Goal: Information Seeking & Learning: Check status

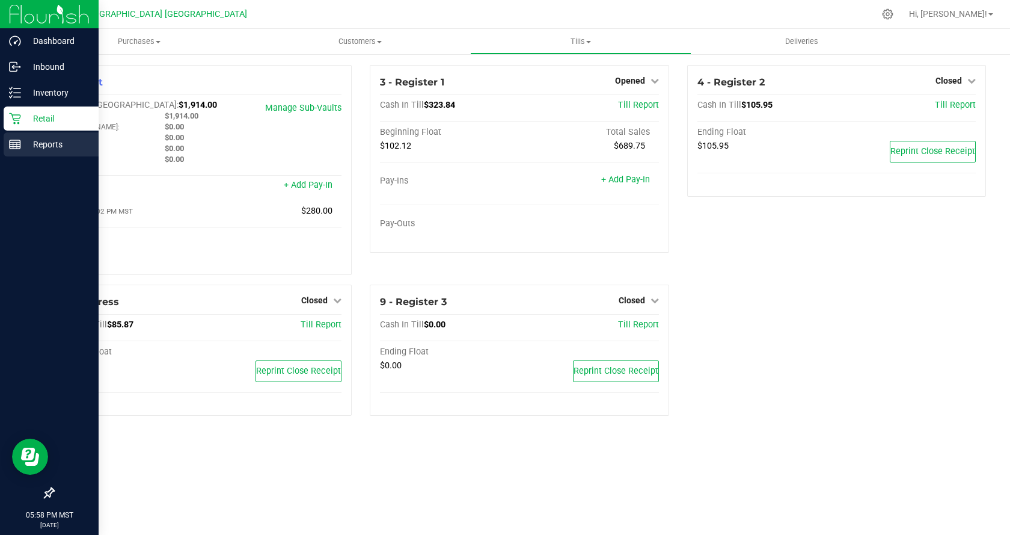
click at [12, 140] on icon at bounding box center [15, 144] width 12 height 12
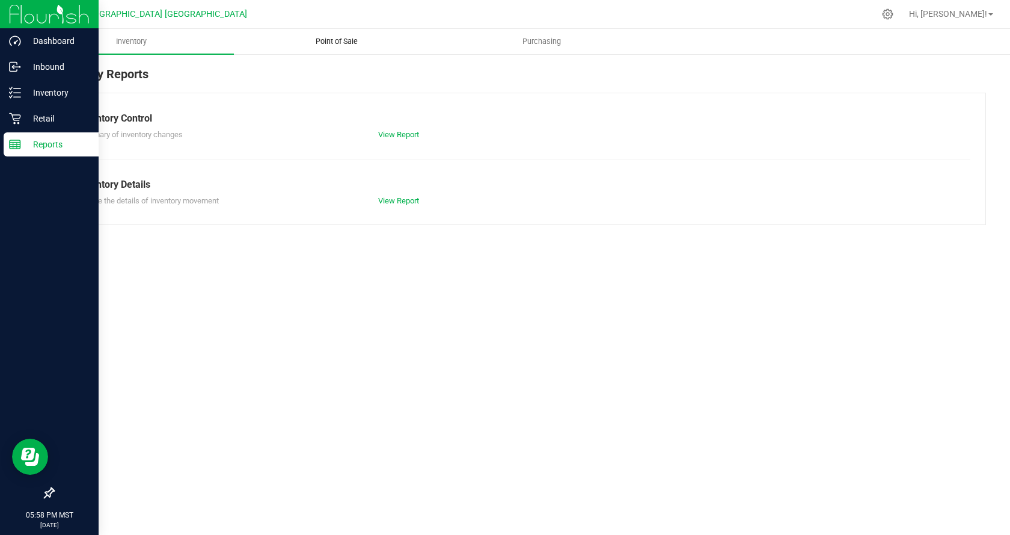
click at [304, 38] on span "Point of Sale" at bounding box center [336, 41] width 75 height 11
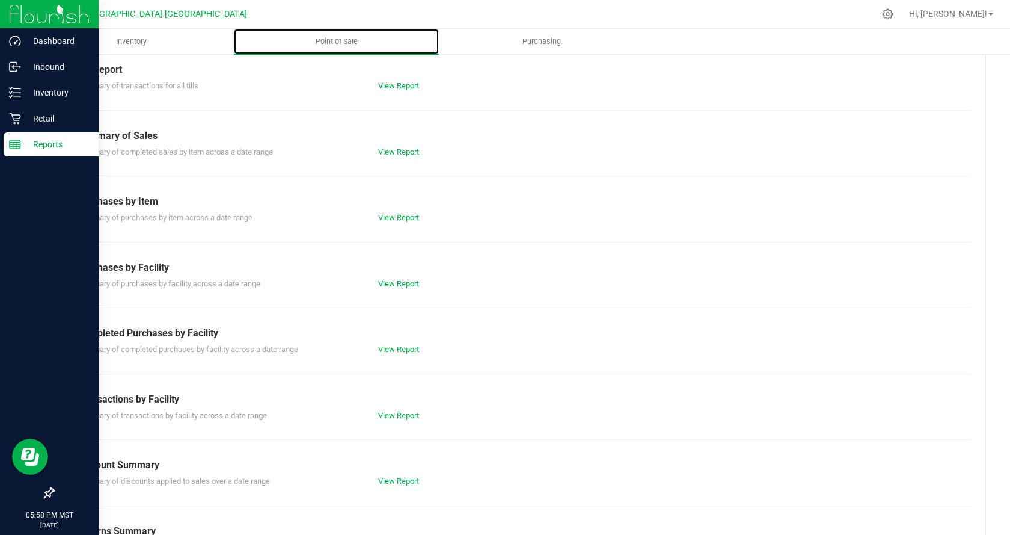
scroll to position [97, 0]
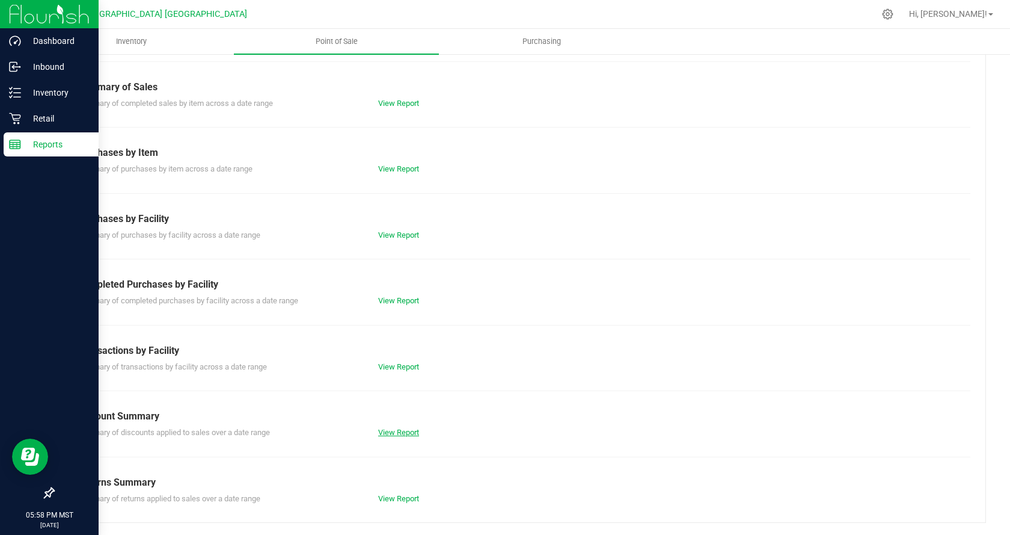
click at [395, 432] on link "View Report" at bounding box center [398, 432] width 41 height 9
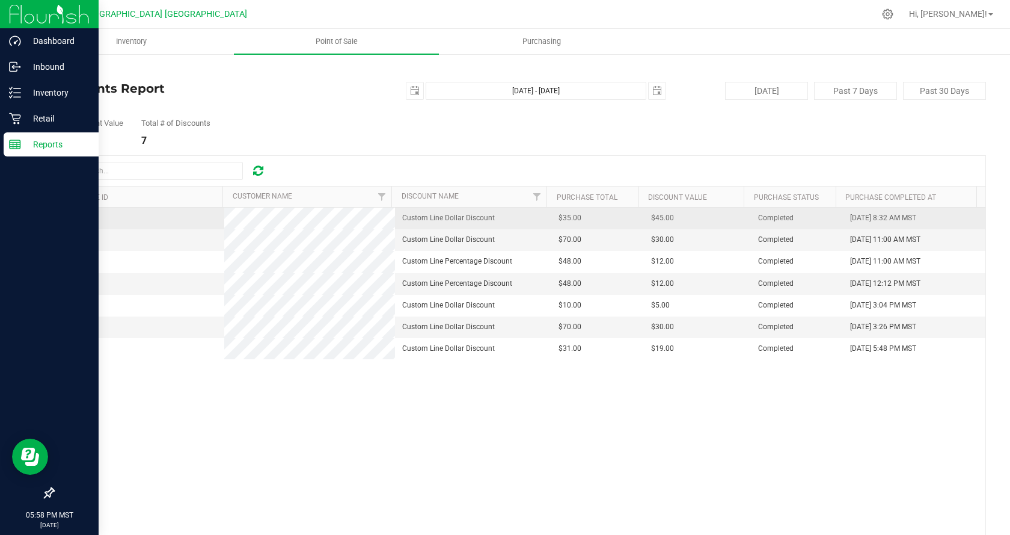
click at [64, 218] on span "00008510" at bounding box center [78, 217] width 34 height 8
click at [78, 221] on span "00008510" at bounding box center [78, 217] width 34 height 8
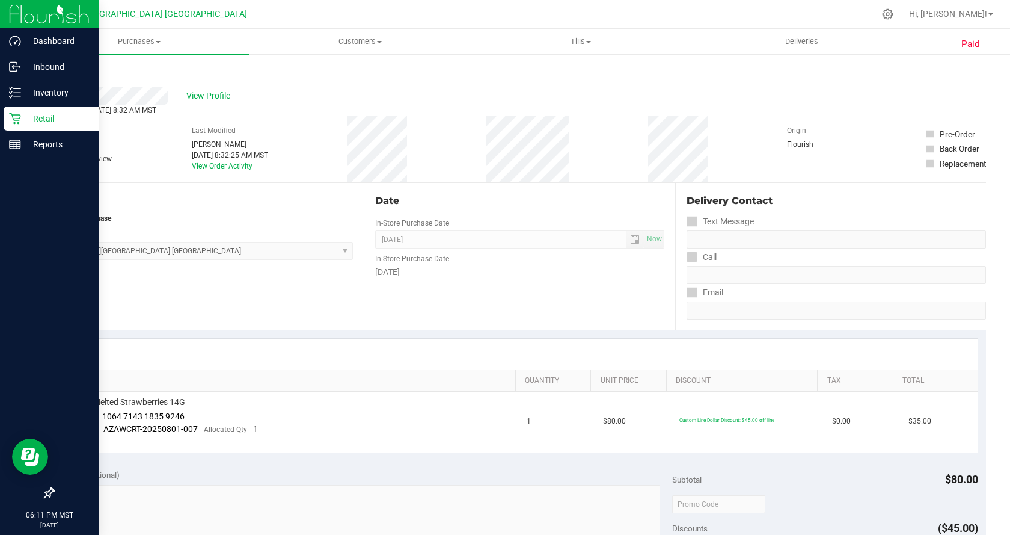
click at [70, 69] on link "Back" at bounding box center [62, 72] width 18 height 8
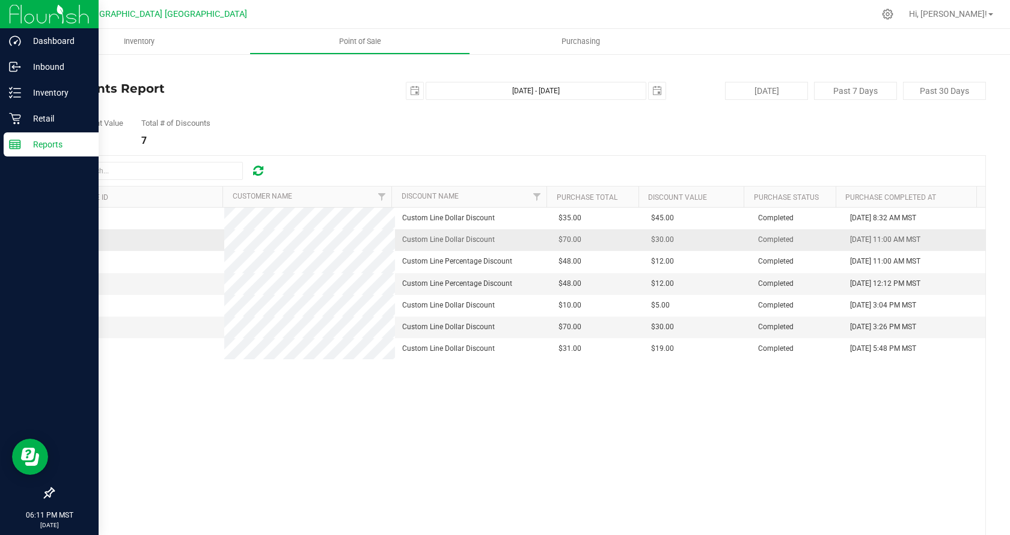
click at [82, 239] on span "00008511" at bounding box center [78, 239] width 34 height 8
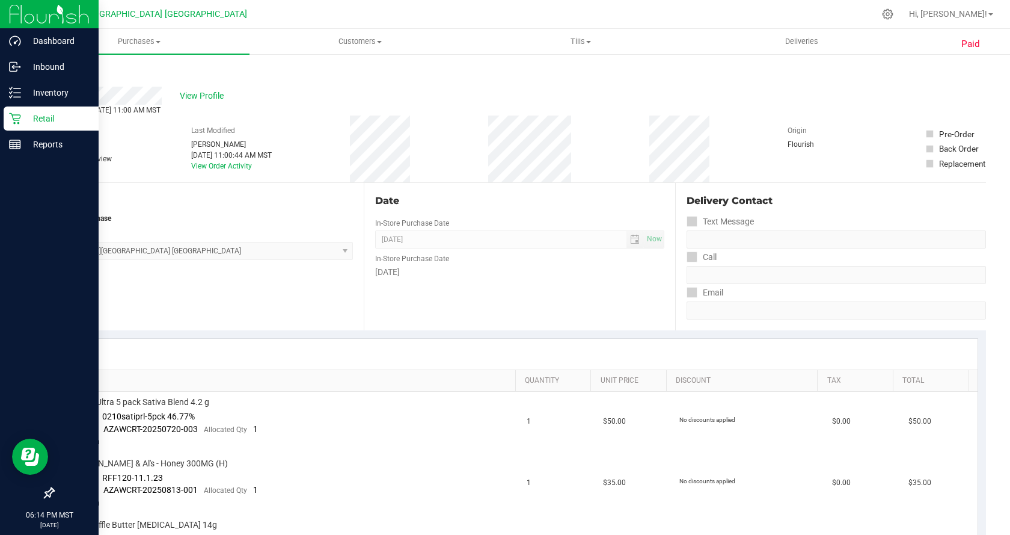
click at [67, 72] on link "Back" at bounding box center [62, 72] width 18 height 8
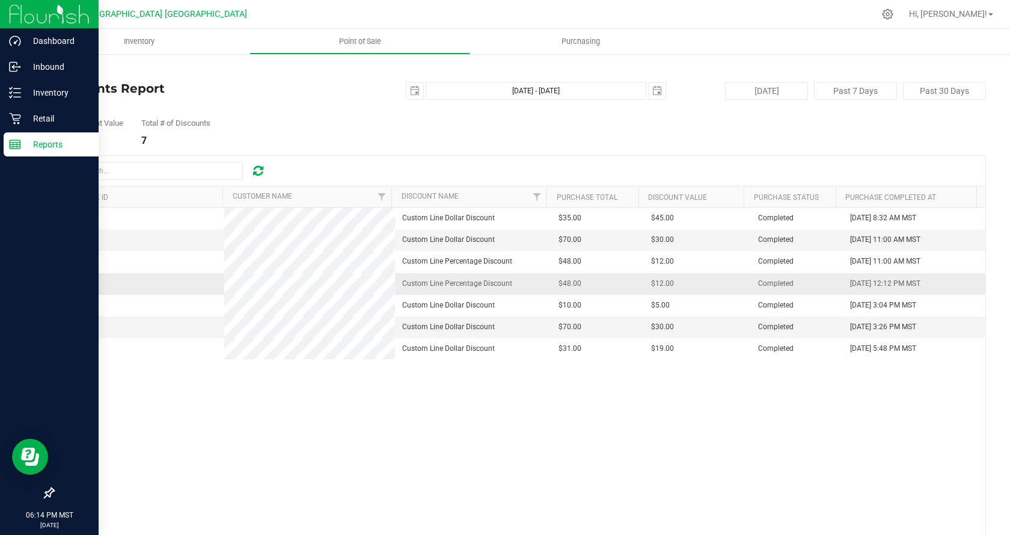
click at [72, 283] on span "00008514" at bounding box center [78, 283] width 34 height 8
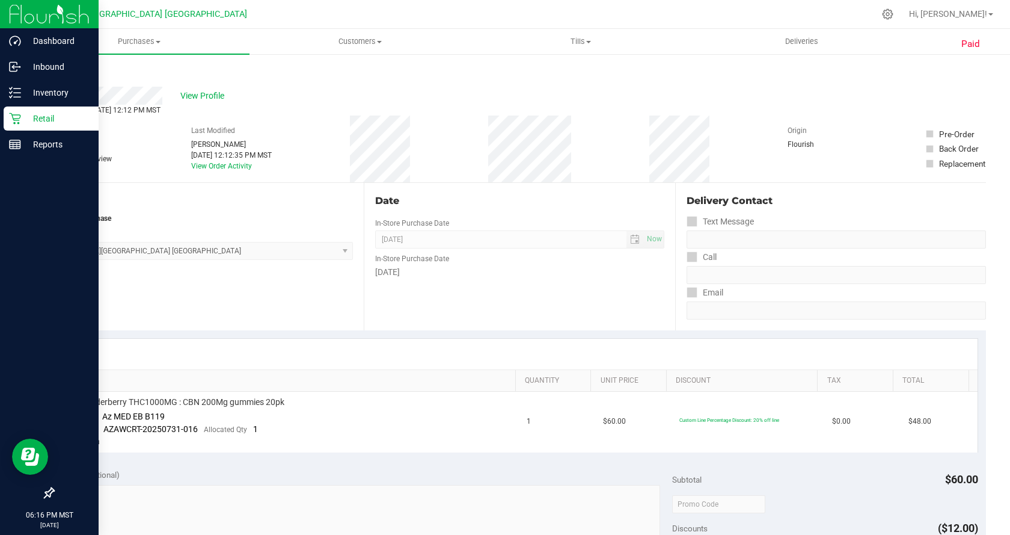
click at [66, 72] on link "Back" at bounding box center [62, 72] width 18 height 8
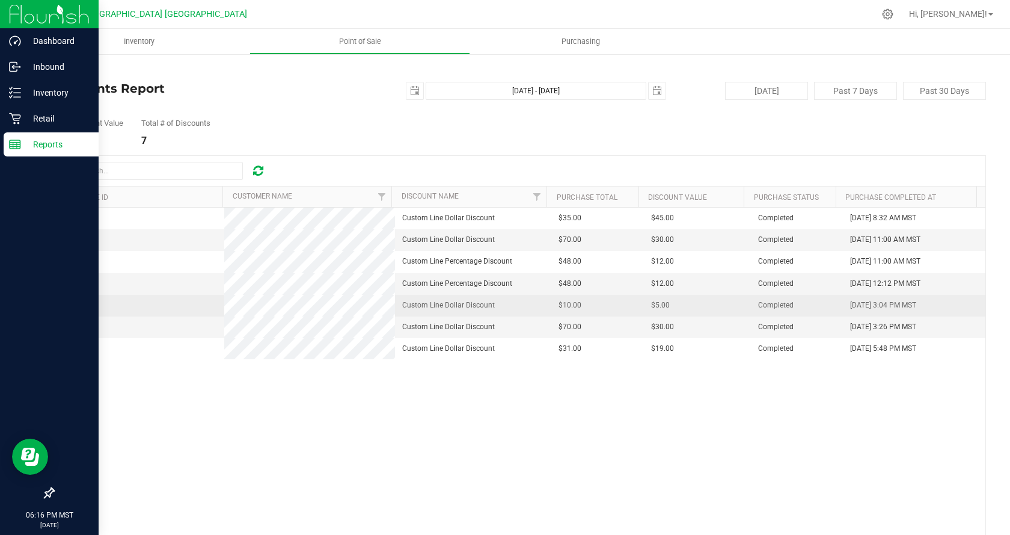
click at [86, 304] on span "00008517" at bounding box center [78, 305] width 34 height 8
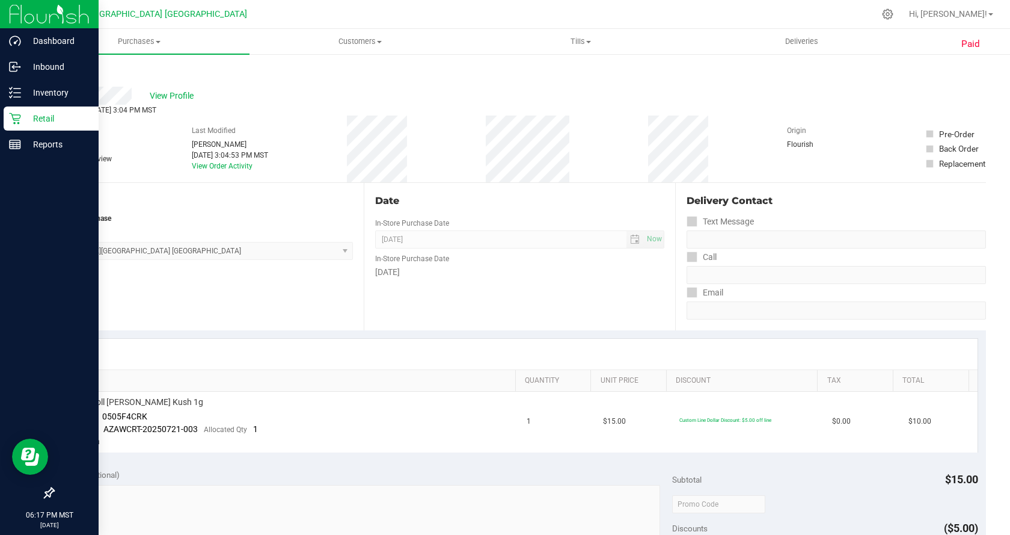
click at [63, 70] on link "Back" at bounding box center [62, 72] width 18 height 8
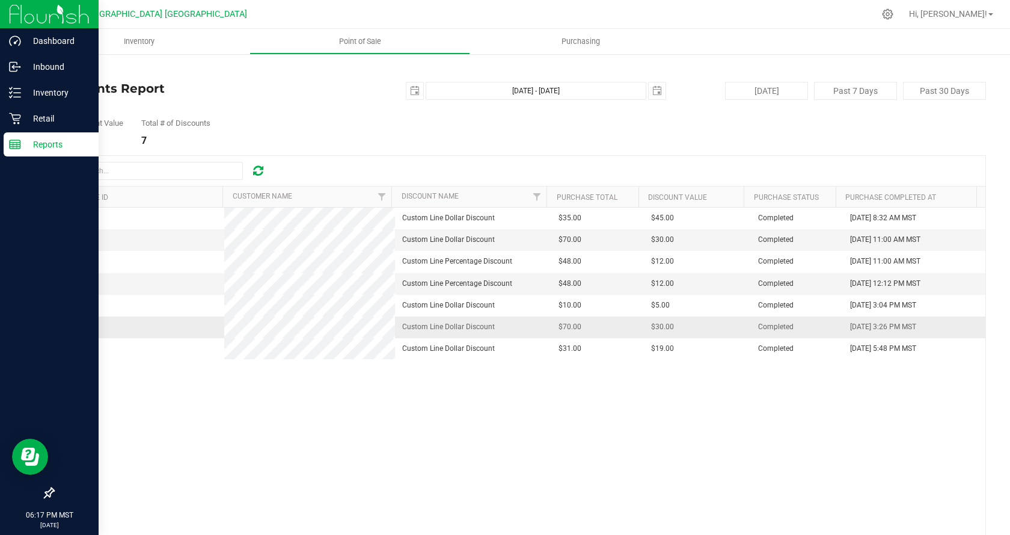
click at [85, 327] on span "00008518" at bounding box center [78, 326] width 34 height 8
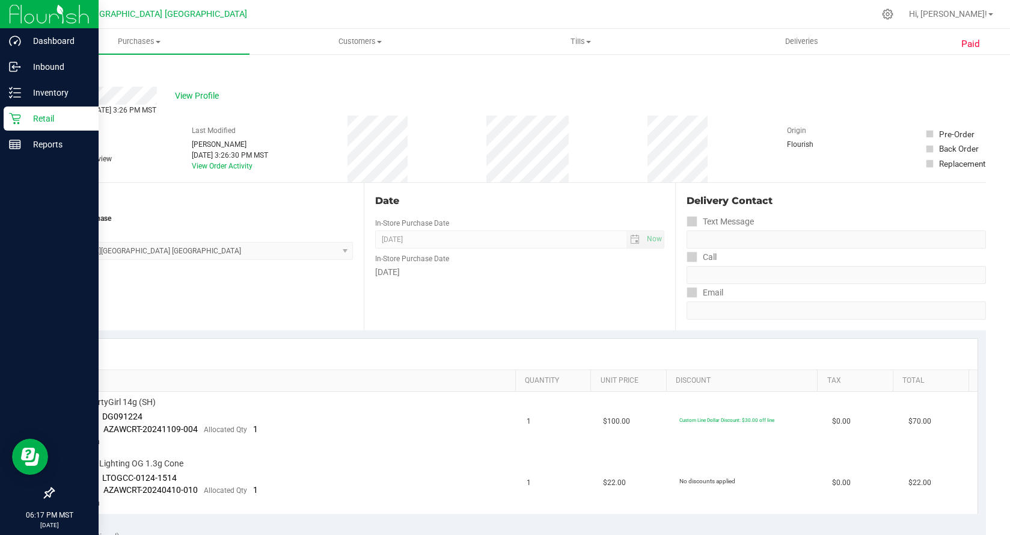
click at [65, 70] on link "Back" at bounding box center [62, 72] width 18 height 8
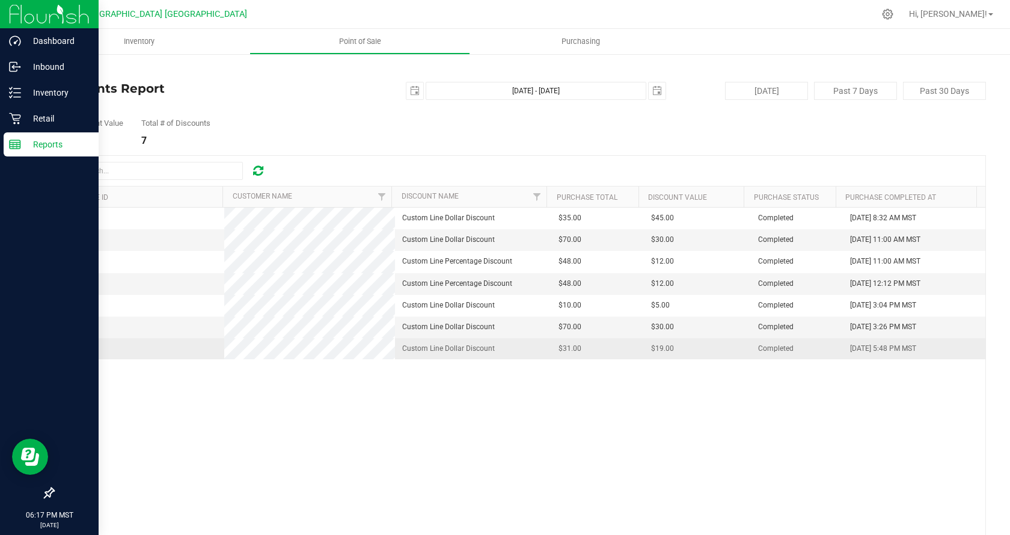
click at [90, 352] on span "00008520" at bounding box center [78, 348] width 34 height 8
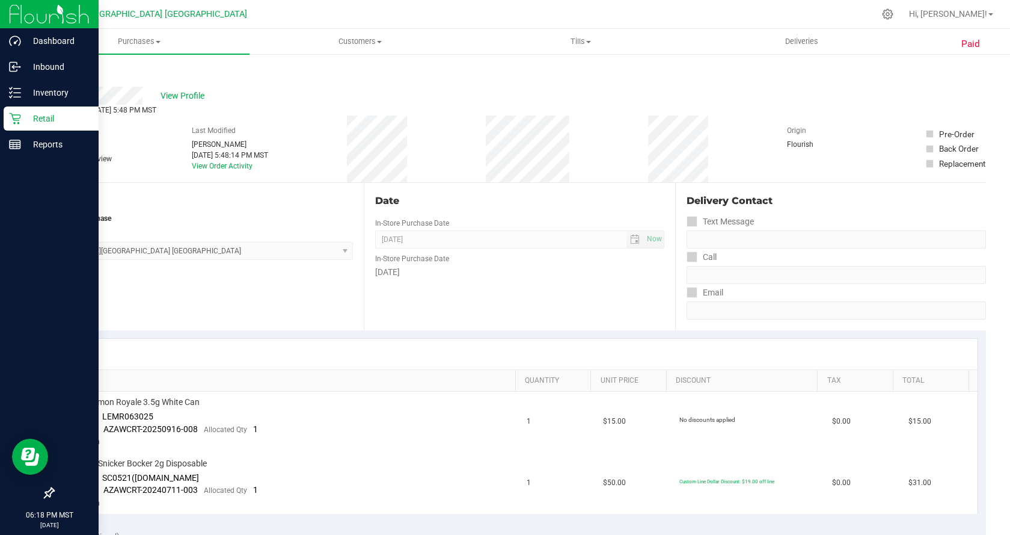
click at [66, 69] on link "Back" at bounding box center [62, 72] width 18 height 8
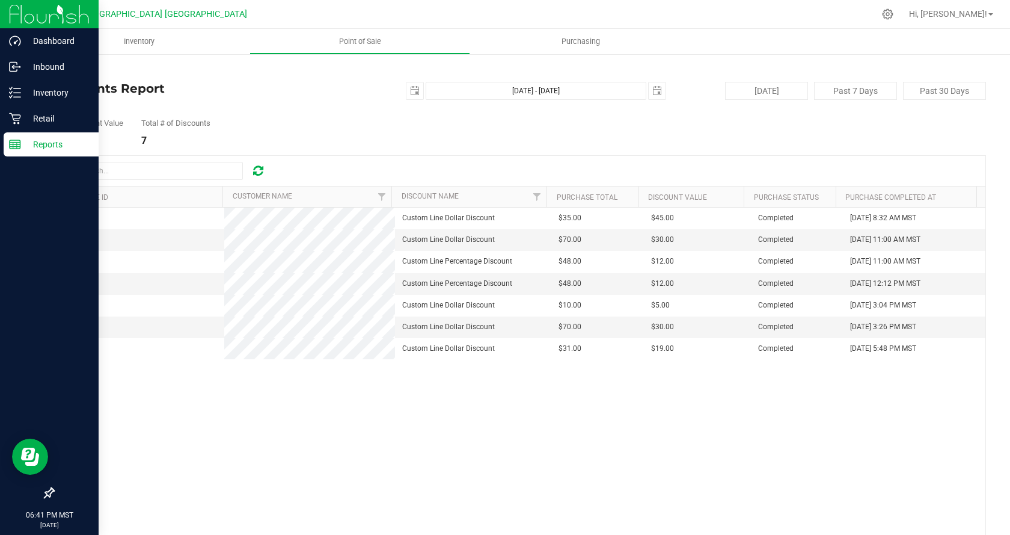
drag, startPoint x: 392, startPoint y: 106, endPoint x: 338, endPoint y: 108, distance: 54.2
click at [338, 108] on div "Total Discount Value $153.00 Total # of Discounts 7" at bounding box center [519, 123] width 933 height 46
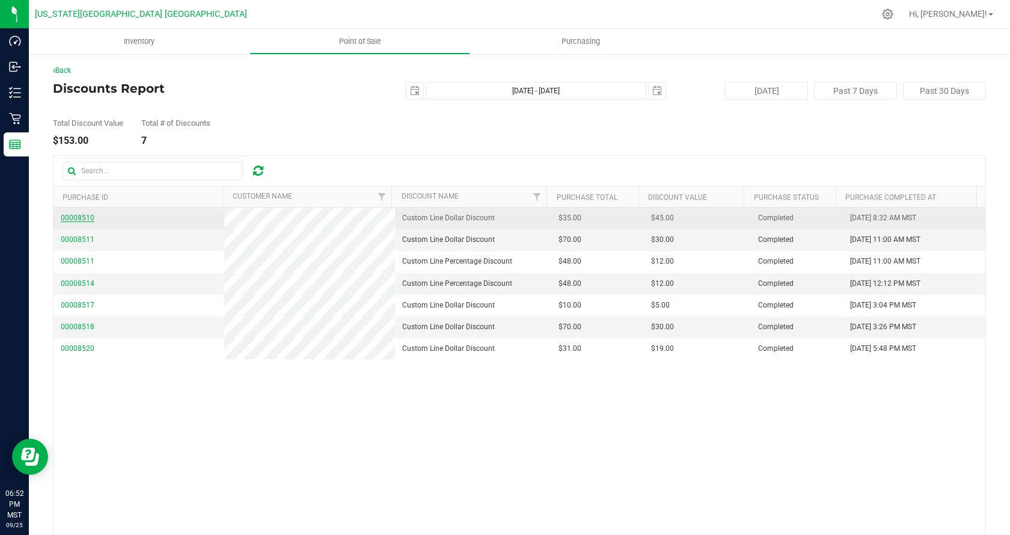
click at [66, 215] on span "00008510" at bounding box center [78, 217] width 34 height 8
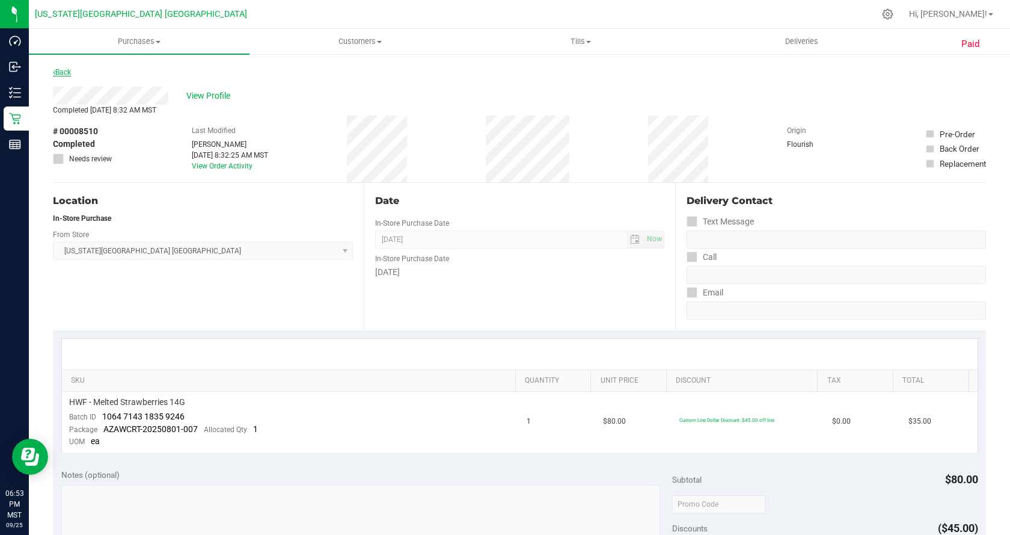
click at [58, 70] on link "Back" at bounding box center [62, 72] width 18 height 8
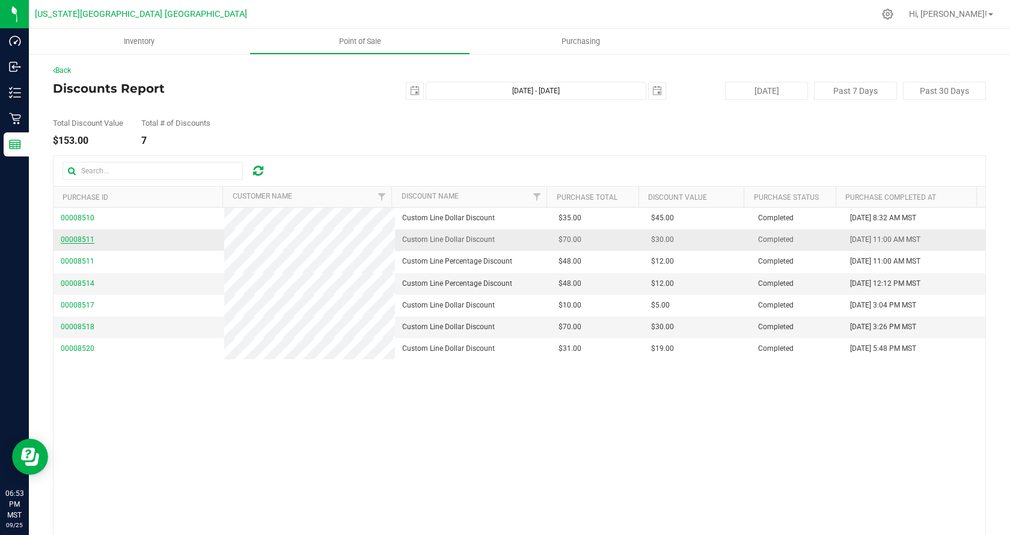
click at [63, 241] on span "00008511" at bounding box center [78, 239] width 34 height 8
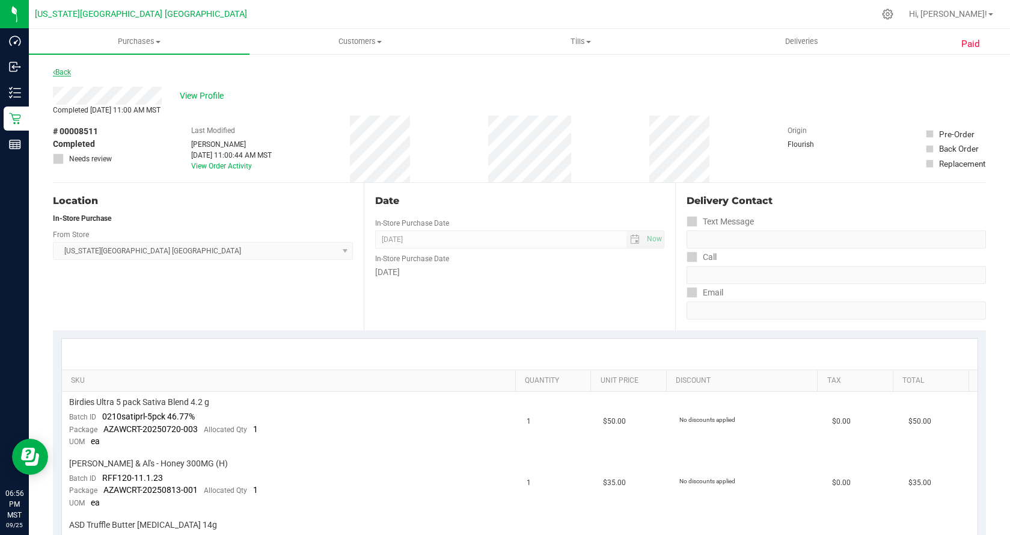
click at [66, 71] on link "Back" at bounding box center [62, 72] width 18 height 8
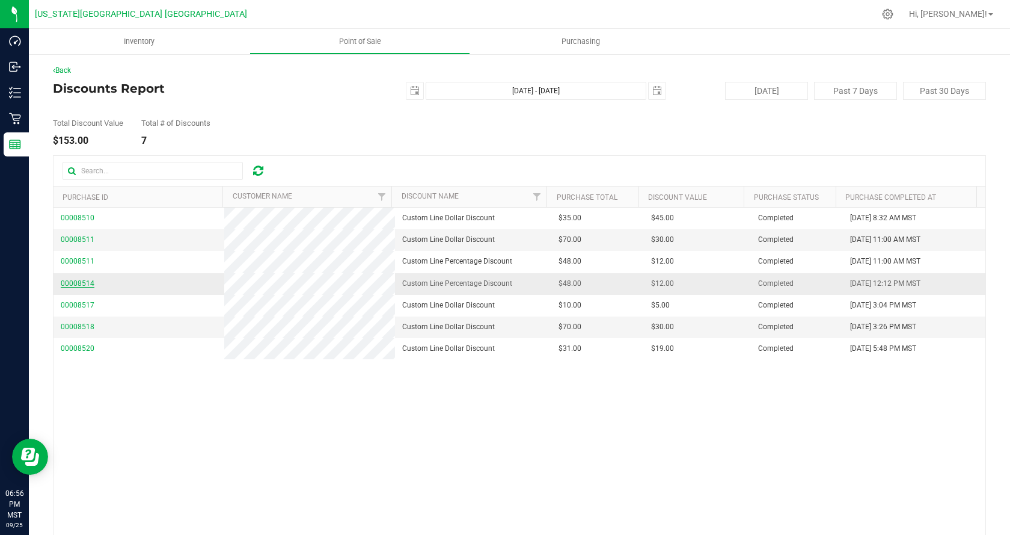
click at [84, 285] on span "00008514" at bounding box center [78, 283] width 34 height 8
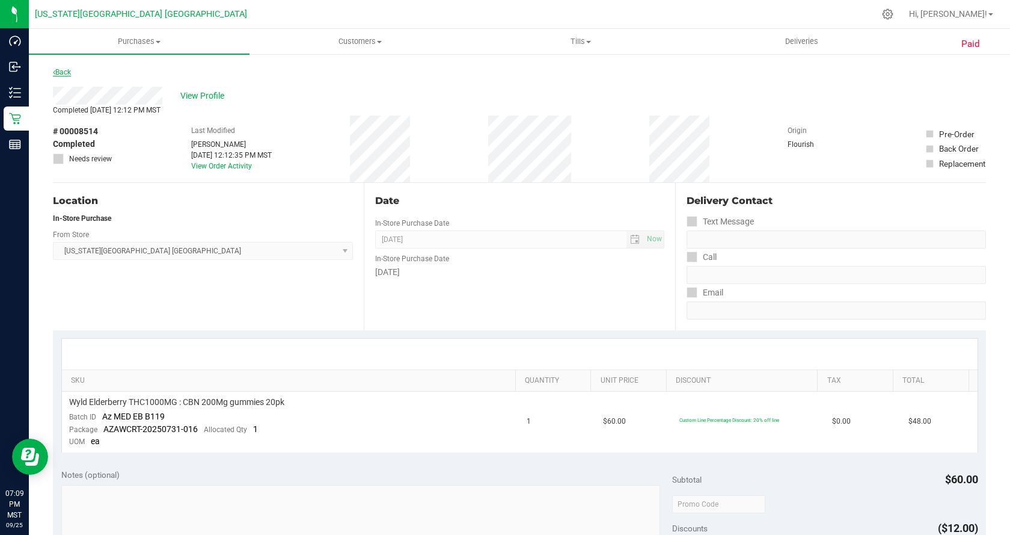
click at [71, 72] on link "Back" at bounding box center [62, 72] width 18 height 8
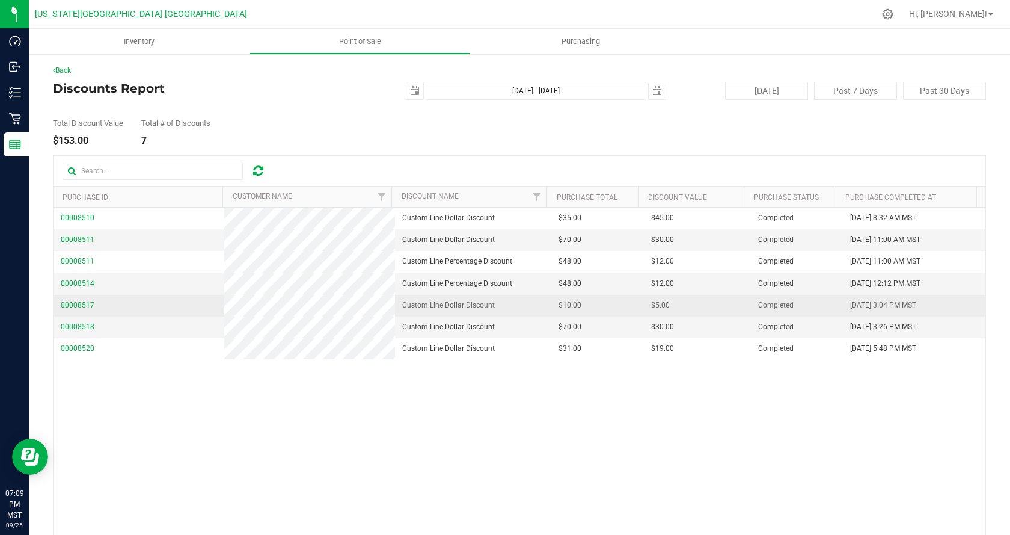
click at [70, 300] on span "00008517" at bounding box center [78, 304] width 34 height 11
click at [72, 302] on span "00008517" at bounding box center [78, 305] width 34 height 8
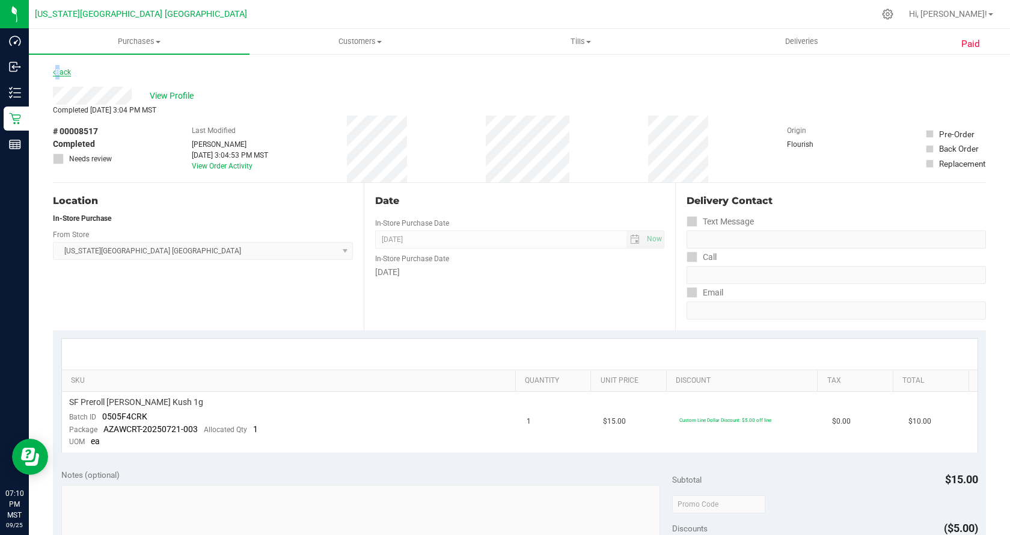
click at [57, 70] on link "Back" at bounding box center [62, 72] width 18 height 8
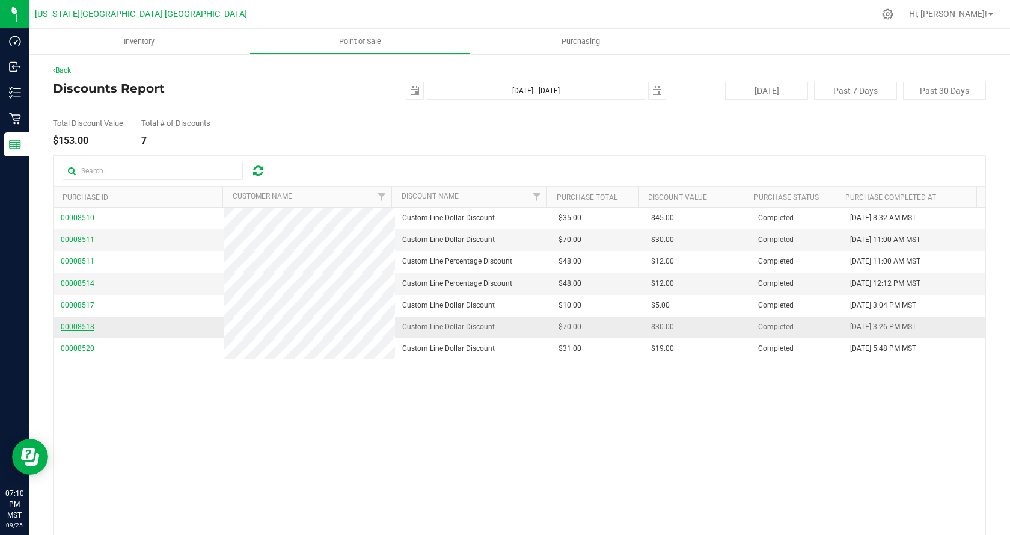
click at [68, 328] on span "00008518" at bounding box center [78, 326] width 34 height 8
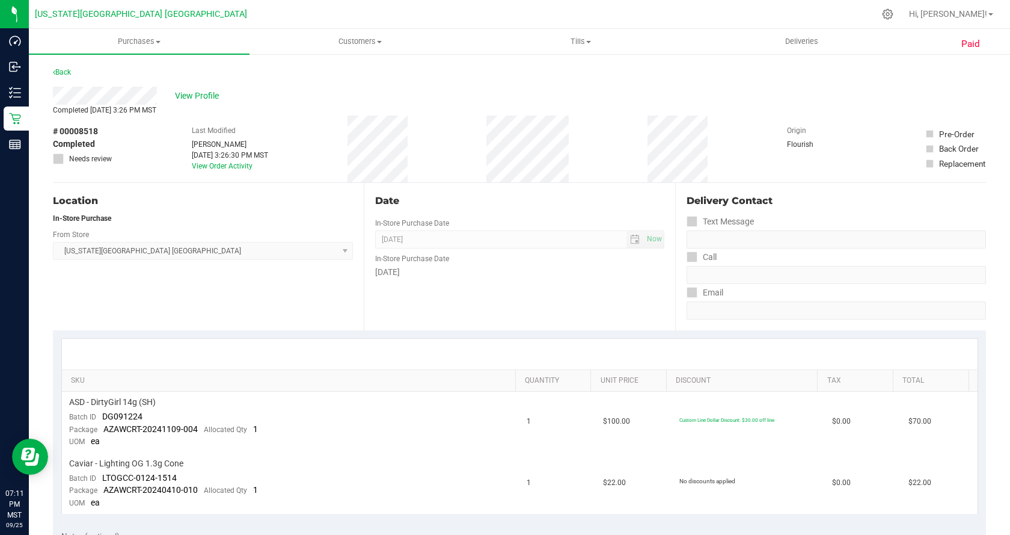
click at [66, 67] on div "Back" at bounding box center [62, 72] width 18 height 14
click at [62, 69] on link "Back" at bounding box center [62, 72] width 18 height 8
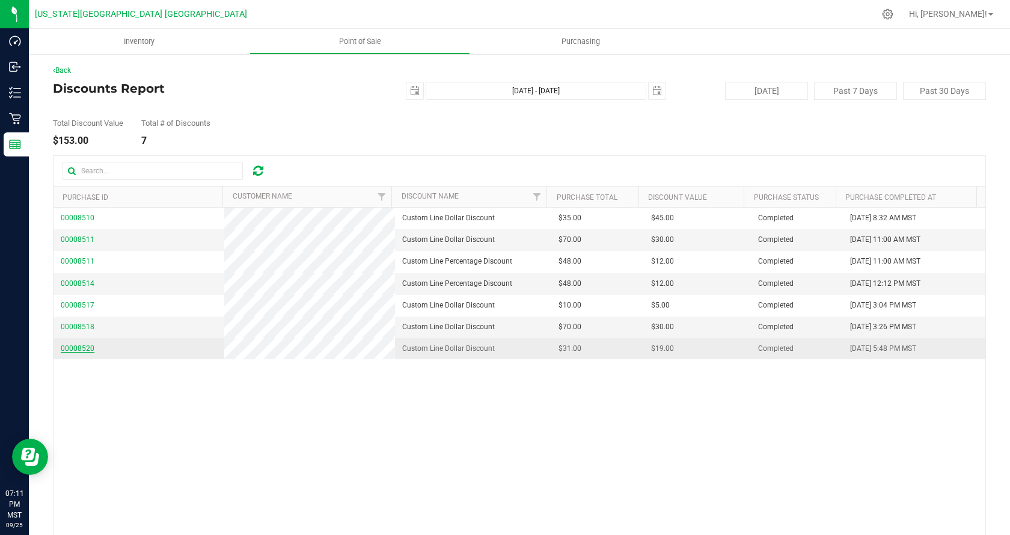
click at [79, 347] on span "00008520" at bounding box center [78, 348] width 34 height 8
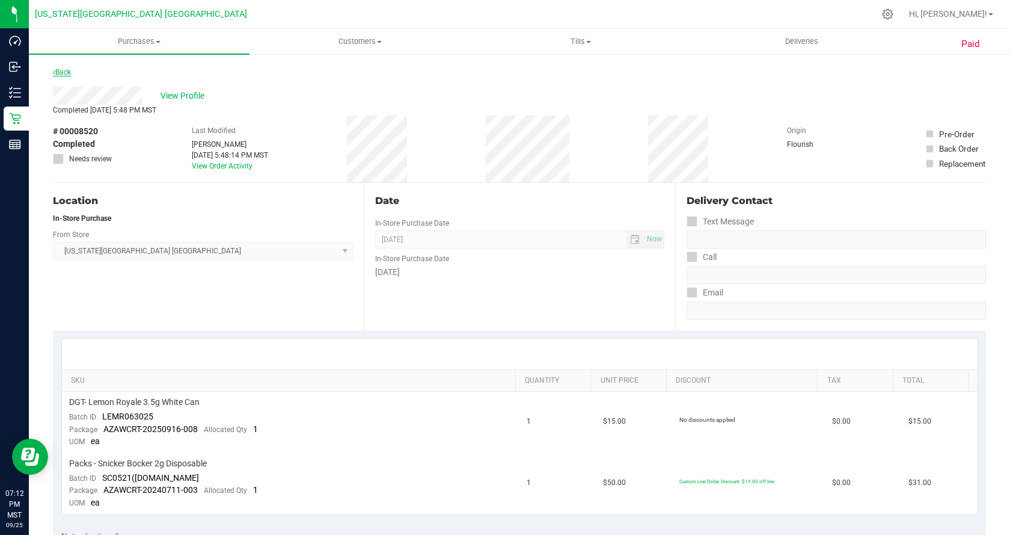
click at [67, 69] on link "Back" at bounding box center [62, 72] width 18 height 8
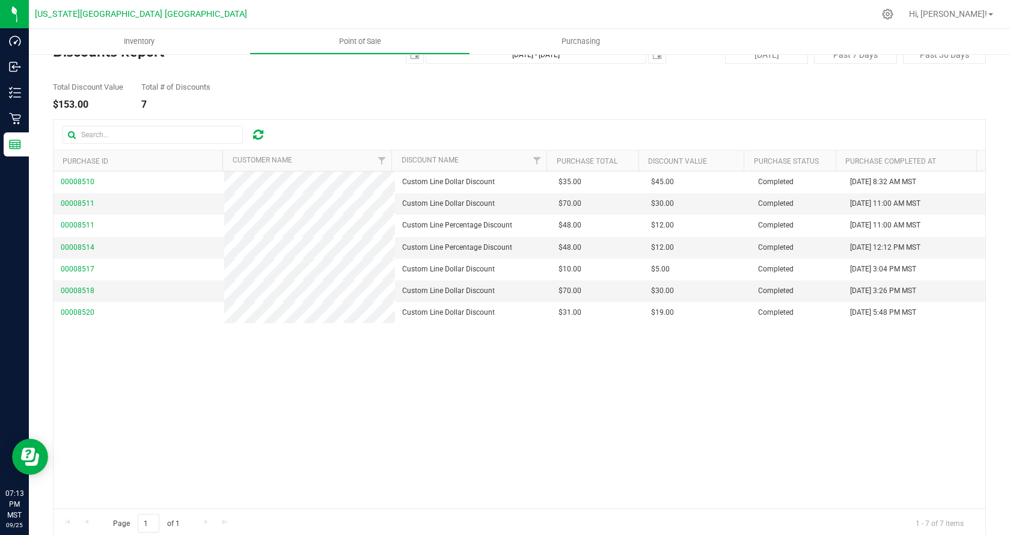
scroll to position [51, 0]
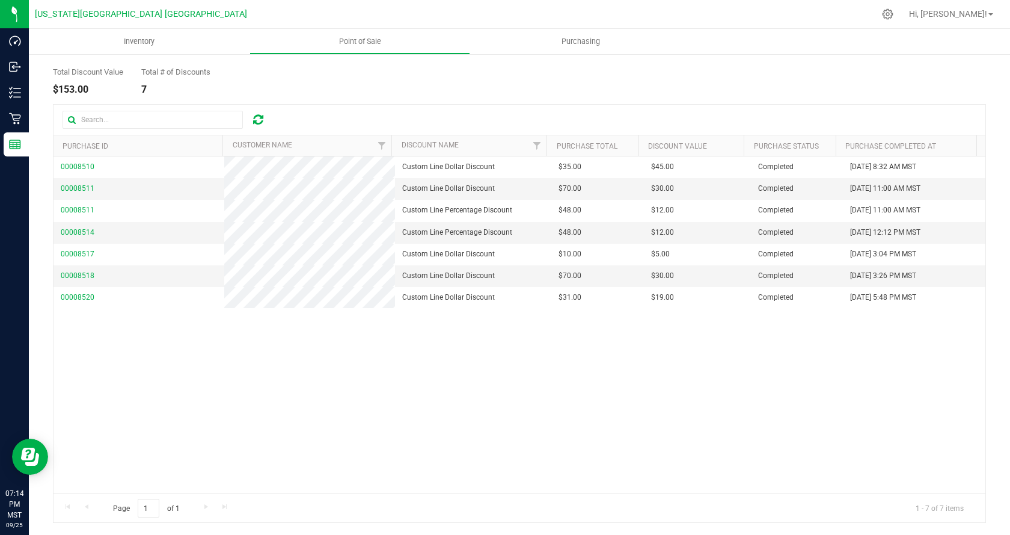
click at [333, 91] on div "Total Discount Value $153.00 Total # of Discounts 7" at bounding box center [519, 72] width 933 height 46
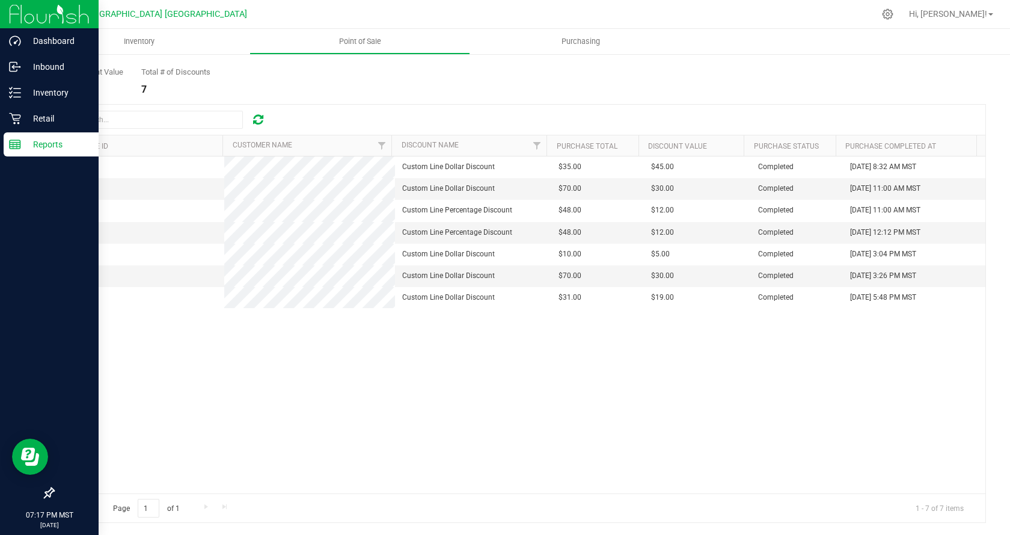
click at [22, 143] on p "Reports" at bounding box center [57, 144] width 72 height 14
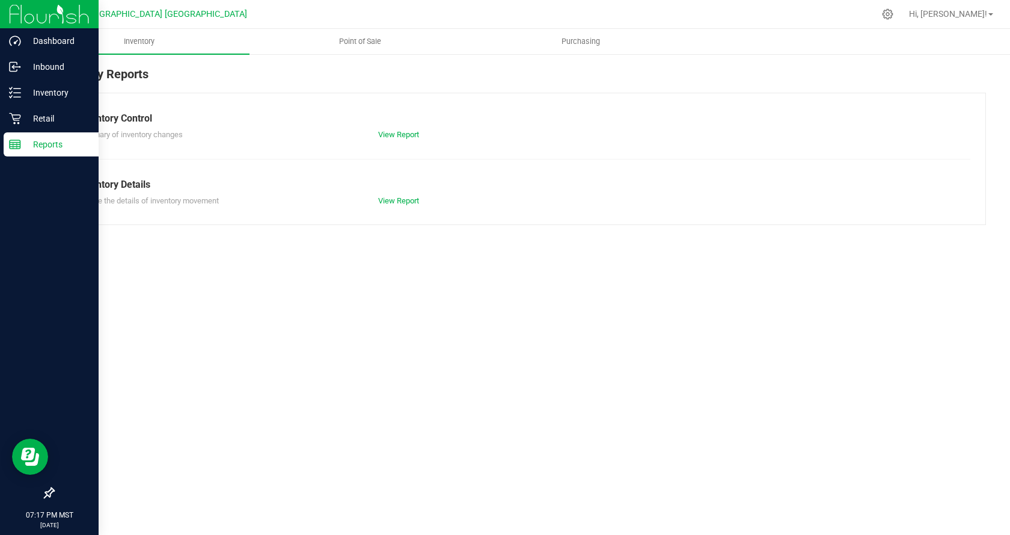
click at [22, 144] on p "Reports" at bounding box center [57, 144] width 72 height 14
click at [23, 144] on p "Reports" at bounding box center [57, 144] width 72 height 14
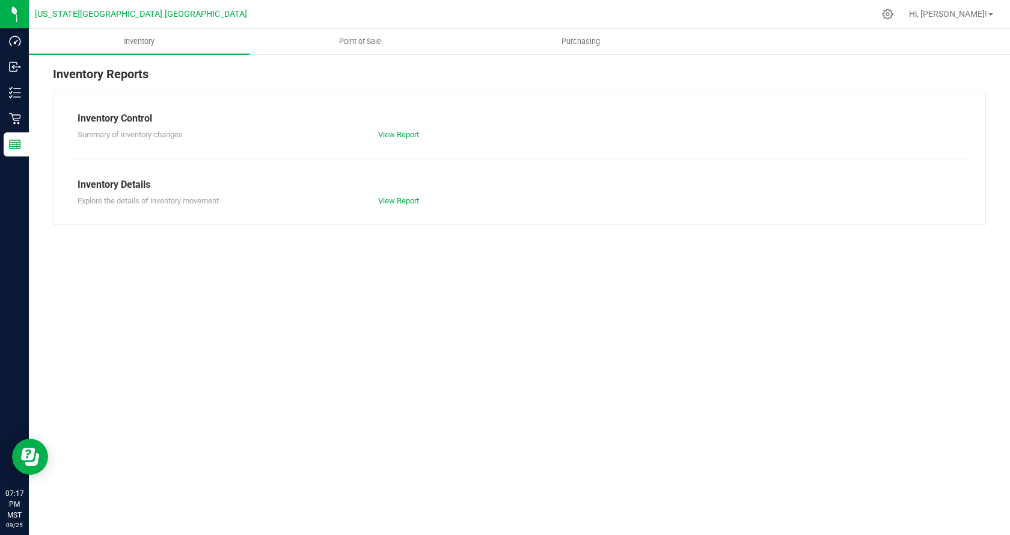
drag, startPoint x: 340, startPoint y: 293, endPoint x: 317, endPoint y: 295, distance: 23.6
click at [342, 295] on div "Inventory Point of Sale Purchasing Inventory Reports Inventory Control Summary …" at bounding box center [519, 282] width 981 height 506
drag, startPoint x: 323, startPoint y: 302, endPoint x: 192, endPoint y: 162, distance: 191.9
click at [324, 302] on div "Inventory Point of Sale Purchasing Inventory Reports Inventory Control Summary …" at bounding box center [519, 282] width 981 height 506
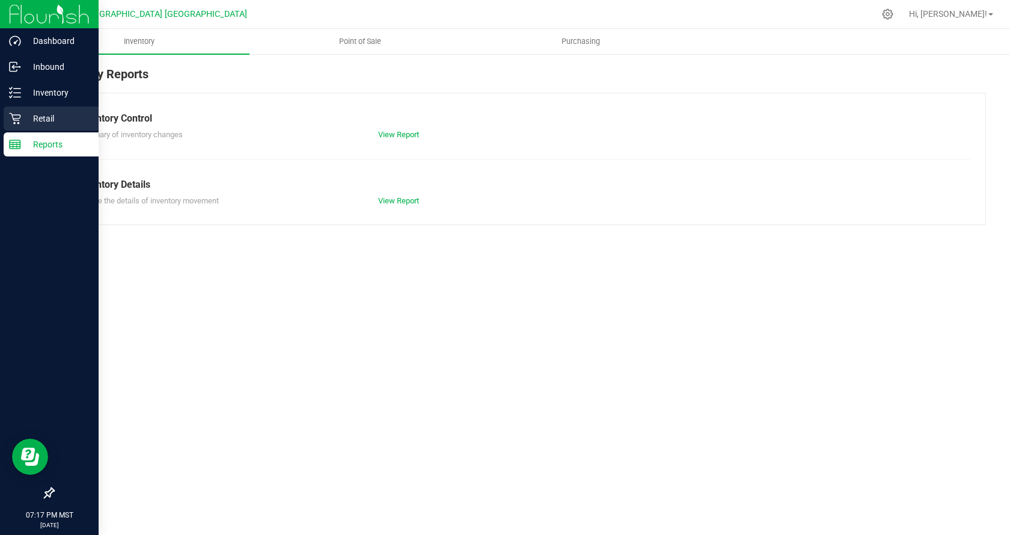
click at [23, 112] on p "Retail" at bounding box center [57, 118] width 72 height 14
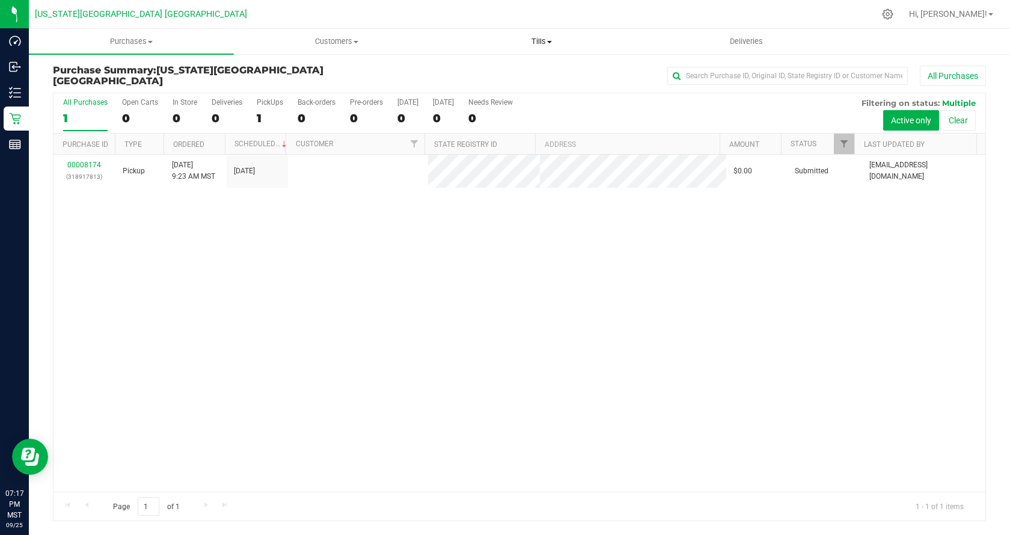
click at [530, 39] on span "Tills" at bounding box center [542, 41] width 204 height 11
click at [518, 77] on span "Manage tills" at bounding box center [479, 72] width 81 height 10
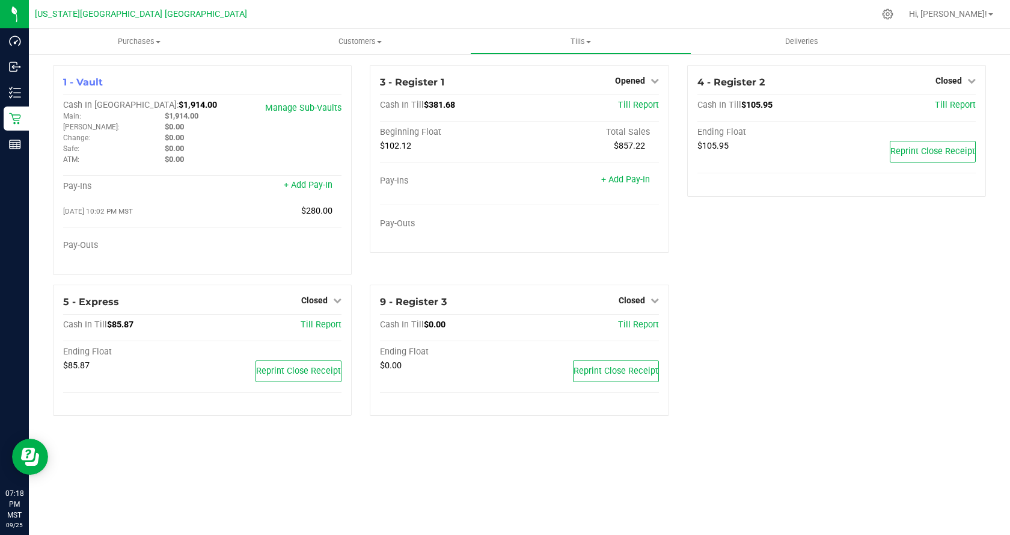
click at [720, 257] on div "4 - Register 2 Closed Open Till Cash In Till $105.95 Till Report Ending Float $…" at bounding box center [836, 175] width 317 height 220
click at [720, 256] on div "4 - Register 2 Closed Open Till Cash In Till $105.95 Till Report Ending Float $…" at bounding box center [836, 175] width 317 height 220
drag, startPoint x: 244, startPoint y: 20, endPoint x: 868, endPoint y: 313, distance: 689.5
click at [868, 313] on div "1 - Vault Cash In Vault: $1,914.00 Main: $1,914.00 Petty: $0.00 Change: $0.00 S…" at bounding box center [519, 245] width 951 height 360
